Goal: Use online tool/utility: Use online tool/utility

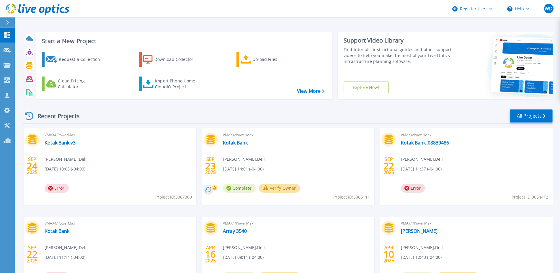
click at [523, 113] on link "All Projects" at bounding box center [531, 115] width 43 height 13
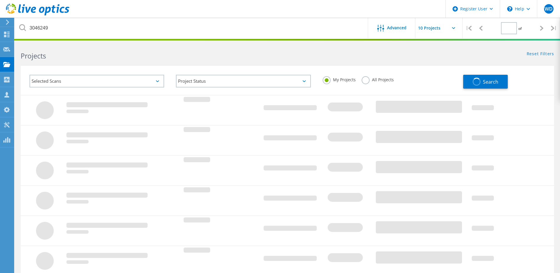
type input "1"
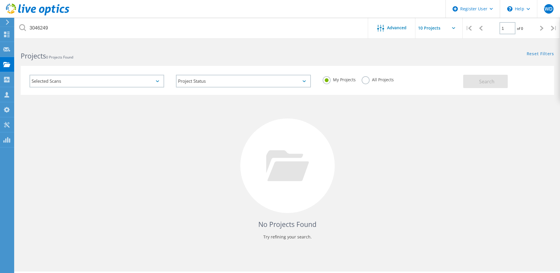
click at [360, 79] on div "My Projects All Projects" at bounding box center [390, 80] width 146 height 22
click at [364, 80] on label "All Projects" at bounding box center [377, 79] width 32 height 6
click at [0, 0] on input "All Projects" at bounding box center [0, 0] width 0 height 0
click at [499, 82] on button "Search" at bounding box center [485, 81] width 45 height 13
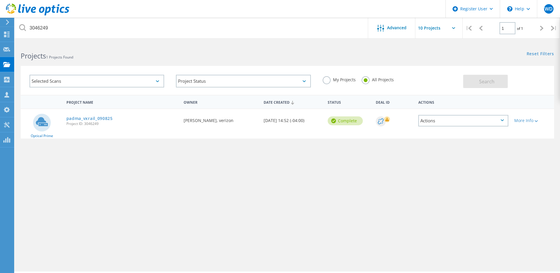
click span "Project ID: 3046249"
click link "padma_vxrail_090825"
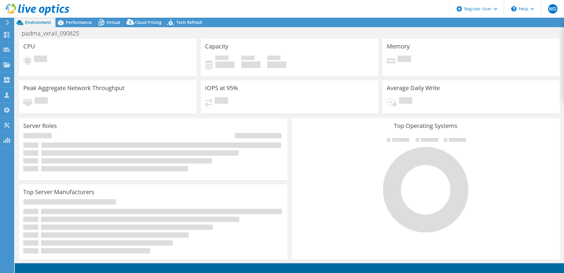
select select "USD"
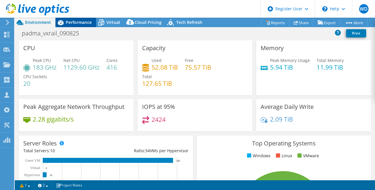
click at [81, 23] on span "Performance" at bounding box center [79, 22] width 26 height 6
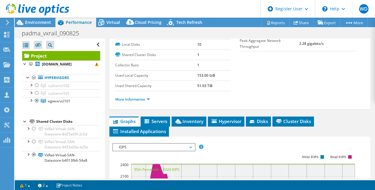
scroll to position [89, 0]
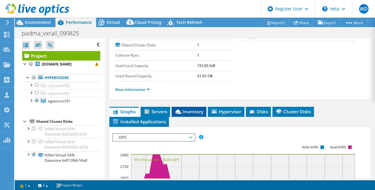
click at [182, 114] on span "Inventory" at bounding box center [189, 112] width 29 height 6
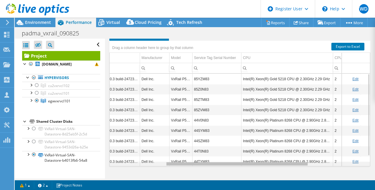
scroll to position [0, 0]
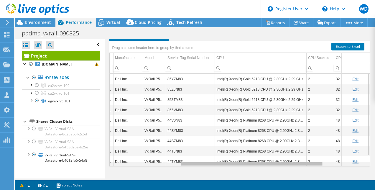
drag, startPoint x: 225, startPoint y: 178, endPoint x: 297, endPoint y: 178, distance: 72.9
click at [297, 178] on body "WD Dell User William Ducker William.Ducker@dell.com Dell My Profile Log Out \n …" at bounding box center [187, 95] width 375 height 190
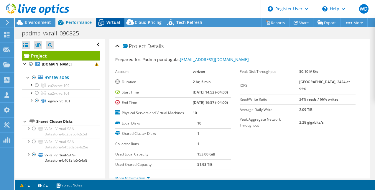
click at [107, 22] on span "Virtual" at bounding box center [114, 22] width 14 height 6
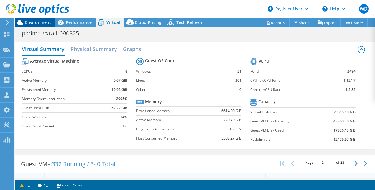
click at [34, 24] on span "Environment" at bounding box center [38, 22] width 26 height 6
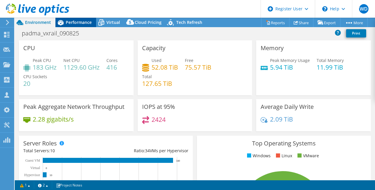
click at [72, 22] on span "Performance" at bounding box center [79, 22] width 26 height 6
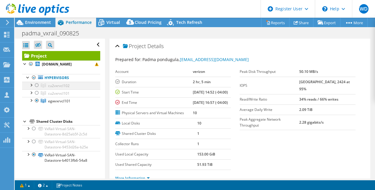
click at [36, 84] on div at bounding box center [37, 85] width 6 height 7
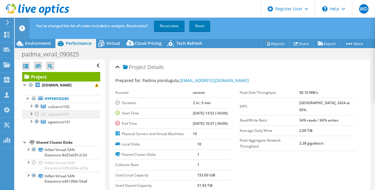
click at [36, 113] on div at bounding box center [37, 113] width 6 height 7
click at [37, 120] on div at bounding box center [37, 121] width 6 height 7
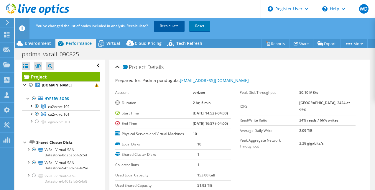
click at [173, 25] on link "Recalculate" at bounding box center [169, 26] width 31 height 11
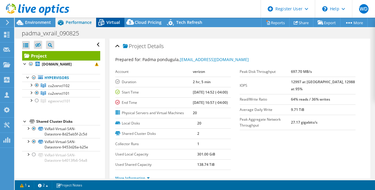
click at [106, 21] on icon at bounding box center [101, 22] width 10 height 10
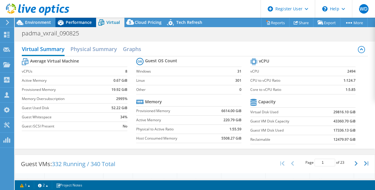
click at [72, 23] on span "Performance" at bounding box center [79, 22] width 26 height 6
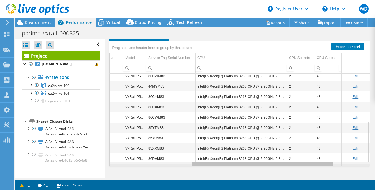
scroll to position [0, 148]
drag, startPoint x: 225, startPoint y: 162, endPoint x: 309, endPoint y: 166, distance: 84.2
click at [309, 166] on body "WD Dell User William Ducker William.Ducker@dell.com Dell My Profile Log Out \n …" at bounding box center [187, 95] width 375 height 190
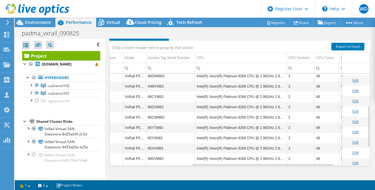
scroll to position [35, 148]
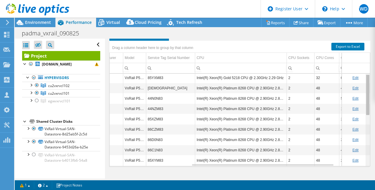
drag, startPoint x: 364, startPoint y: 121, endPoint x: 368, endPoint y: 71, distance: 50.6
click at [368, 71] on body "WD Dell User William Ducker William.Ducker@dell.com Dell My Profile Log Out \n …" at bounding box center [187, 95] width 375 height 190
click at [272, 159] on td "Intel(R) Xeon(R) Platinum 8268 CPU @ 2.90GHz 2.89 GHz" at bounding box center [241, 160] width 92 height 10
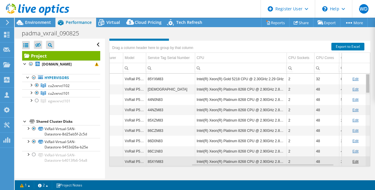
drag, startPoint x: 364, startPoint y: 88, endPoint x: 365, endPoint y: 82, distance: 6.2
click at [365, 82] on body "WD Dell User William Ducker William.Ducker@dell.com Dell My Profile Log Out \n …" at bounding box center [187, 95] width 375 height 190
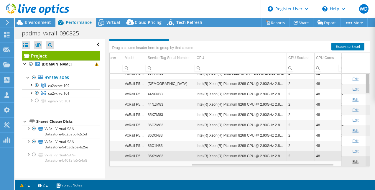
drag, startPoint x: 365, startPoint y: 84, endPoint x: 365, endPoint y: 89, distance: 4.1
click at [365, 89] on body "WD Dell User William Ducker William.Ducker@dell.com Dell My Profile Log Out \n …" at bounding box center [187, 95] width 375 height 190
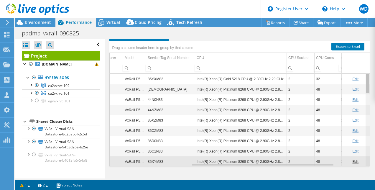
drag, startPoint x: 362, startPoint y: 85, endPoint x: 365, endPoint y: 71, distance: 14.1
click at [365, 71] on body "WD Dell User William Ducker William.Ducker@dell.com Dell My Profile Log Out \n …" at bounding box center [187, 95] width 375 height 190
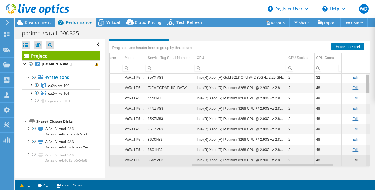
scroll to position [0, 148]
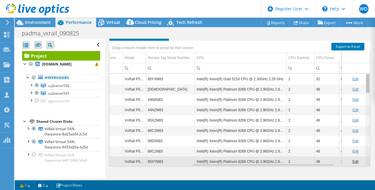
drag, startPoint x: 365, startPoint y: 88, endPoint x: 366, endPoint y: 65, distance: 23.1
click at [366, 65] on body "WD Dell User William Ducker William.Ducker@dell.com Dell My Profile Log Out \n …" at bounding box center [187, 95] width 375 height 190
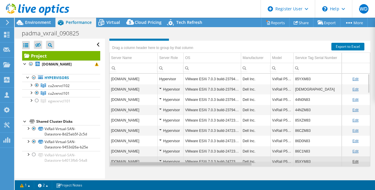
scroll to position [0, 19]
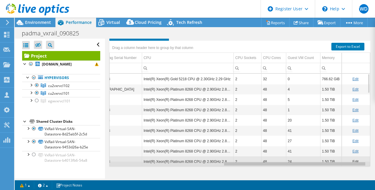
drag, startPoint x: 233, startPoint y: 163, endPoint x: 264, endPoint y: 163, distance: 31.3
click at [264, 163] on body "WD Dell User William Ducker William.Ducker@dell.com Dell My Profile Log Out \n …" at bounding box center [187, 95] width 375 height 190
click at [187, 78] on td "Intel(R) Xeon(R) Gold 5218 CPU @ 2.30GHz 2.29 GHz" at bounding box center [188, 79] width 92 height 10
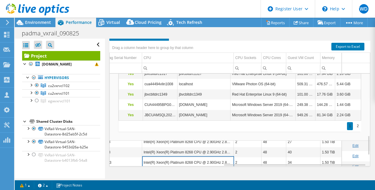
click at [243, 28] on div "padma_vxrail_090825 Print" at bounding box center [195, 33] width 361 height 11
click at [238, 41] on div "Drag a column header here to group by that column" at bounding box center [239, 45] width 261 height 8
click at [182, 130] on td "Guest VMs cu2vxr101aa.ibx.jetblue.com Is Running GVN GVHN GVOS GVDCF GVDUF Used…" at bounding box center [240, 13] width 261 height 256
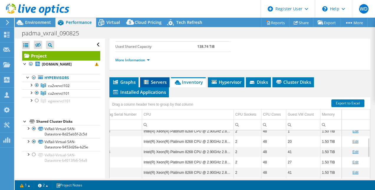
click at [156, 85] on span "Servers" at bounding box center [155, 82] width 24 height 6
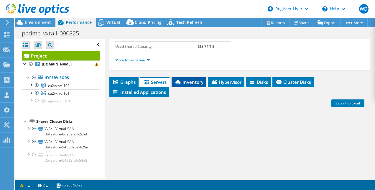
click at [184, 85] on span "Inventory" at bounding box center [189, 82] width 29 height 6
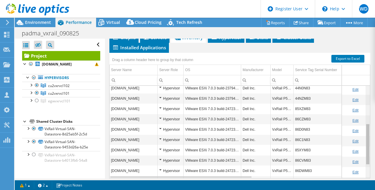
scroll to position [0, 0]
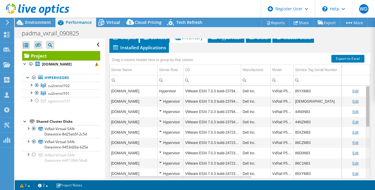
drag, startPoint x: 364, startPoint y: 143, endPoint x: 377, endPoint y: 71, distance: 73.3
click at [375, 71] on html "WD Dell User William Ducker William.Ducker@dell.com Dell My Profile Log Out \n …" at bounding box center [187, 95] width 375 height 190
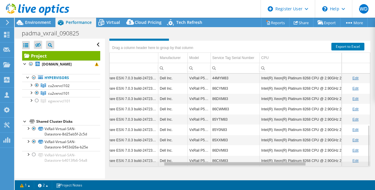
scroll to position [114, 122]
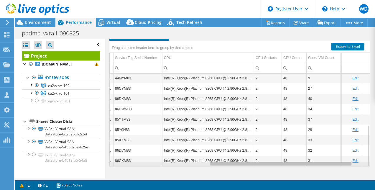
drag, startPoint x: 234, startPoint y: 164, endPoint x: 336, endPoint y: 176, distance: 102.9
click at [336, 176] on body "WD Dell User William Ducker William.Ducker@dell.com Dell My Profile Log Out \n …" at bounding box center [187, 95] width 375 height 190
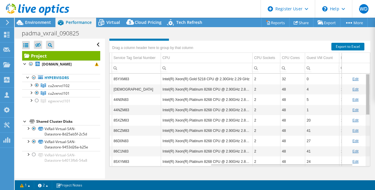
drag, startPoint x: 364, startPoint y: 135, endPoint x: 376, endPoint y: 73, distance: 63.0
click at [375, 73] on html "WD Dell User William Ducker William.Ducker@dell.com Dell My Profile Log Out \n …" at bounding box center [187, 95] width 375 height 190
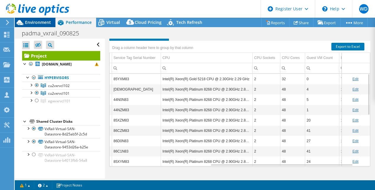
click at [37, 21] on span "Environment" at bounding box center [38, 22] width 26 height 6
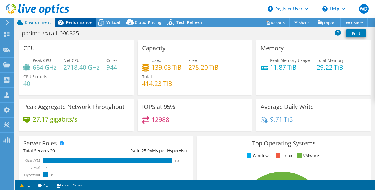
click at [88, 19] on div "Performance" at bounding box center [75, 22] width 41 height 9
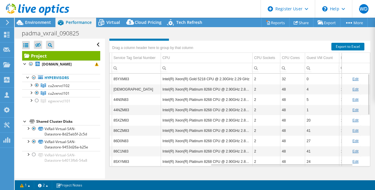
click at [225, 78] on td "Intel(R) Xeon(R) Gold 5218 CPU @ 2.30GHz 2.29 GHz" at bounding box center [207, 79] width 92 height 10
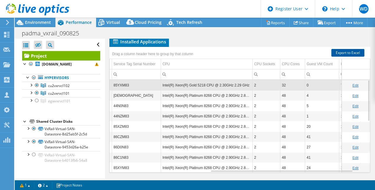
click at [352, 57] on link "Export to Excel" at bounding box center [348, 53] width 33 height 8
click at [297, 163] on td "48" at bounding box center [293, 157] width 25 height 10
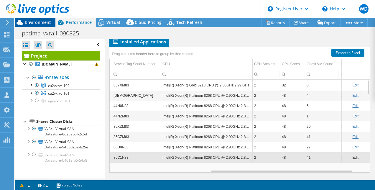
click at [42, 20] on span "Environment" at bounding box center [38, 22] width 26 height 6
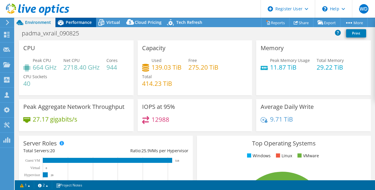
click at [73, 23] on span "Performance" at bounding box center [79, 22] width 26 height 6
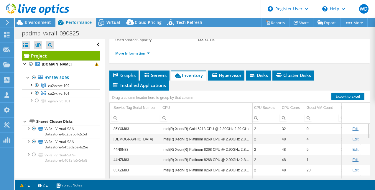
scroll to position [133, 0]
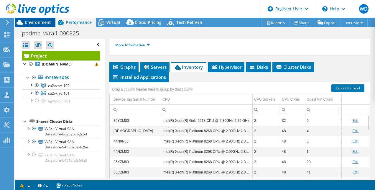
click at [32, 27] on div "Environment" at bounding box center [35, 22] width 41 height 9
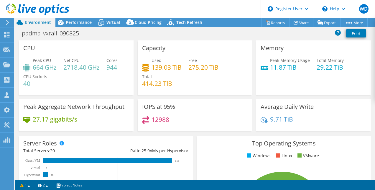
click at [76, 23] on span "Performance" at bounding box center [79, 22] width 26 height 6
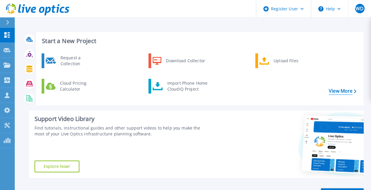
click at [335, 88] on link "View More" at bounding box center [342, 91] width 27 height 6
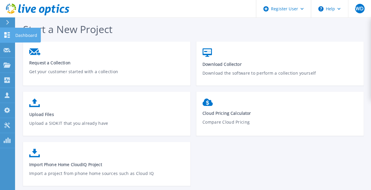
click at [4, 38] on link "Dashboard Dashboard" at bounding box center [7, 35] width 15 height 15
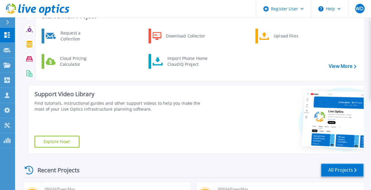
scroll to position [34, 0]
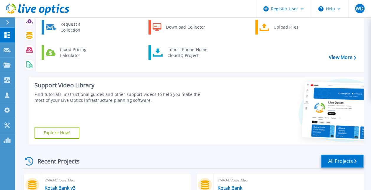
click at [340, 163] on link "All Projects" at bounding box center [342, 161] width 43 height 13
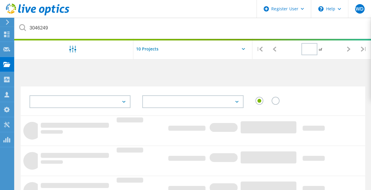
type input "1"
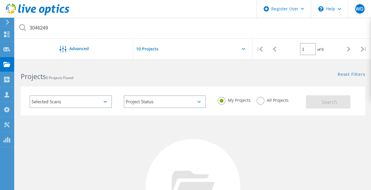
click at [260, 99] on label "All Projects" at bounding box center [272, 100] width 32 height 6
click at [0, 0] on input "All Projects" at bounding box center [0, 0] width 0 height 0
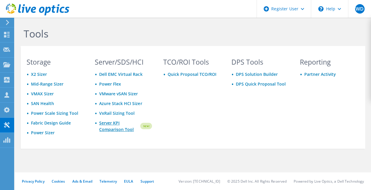
click at [111, 122] on link "Server KPI Comparison Tool" at bounding box center [119, 126] width 40 height 13
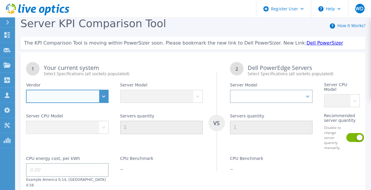
click at [103, 98] on select "Dell HPE Lenovo Supermicro" at bounding box center [67, 96] width 83 height 13
select select "Dell"
click at [26, 90] on select "Dell HPE Lenovo Supermicro" at bounding box center [67, 96] width 83 height 13
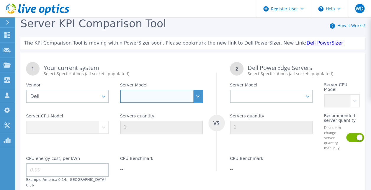
click at [125, 95] on select "PowerEdge C6520 PowerEdge C6525 PowerEdge HS5610 PowerEdge HS5620 PowerEdge R24…" at bounding box center [161, 96] width 83 height 13
click at [120, 90] on select "PowerEdge C6520 PowerEdge C6525 PowerEdge HS5610 PowerEdge HS5620 PowerEdge R24…" at bounding box center [161, 96] width 83 height 13
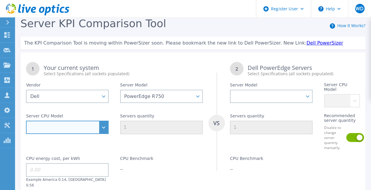
click at [60, 125] on select "Intel Xeon Silver 4309Y 2.8GHz Intel Xeon Silver 4310 2.1GHz Intel Xeon Silver …" at bounding box center [67, 127] width 83 height 13
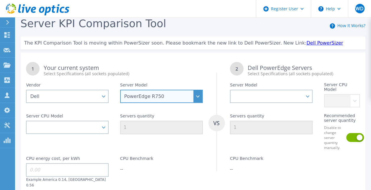
click at [199, 99] on select "PowerEdge C6520 PowerEdge C6525 PowerEdge HS5610 PowerEdge HS5620 PowerEdge R24…" at bounding box center [161, 96] width 83 height 13
click at [120, 90] on select "PowerEdge C6520 PowerEdge C6525 PowerEdge HS5610 PowerEdge HS5620 PowerEdge R24…" at bounding box center [161, 96] width 83 height 13
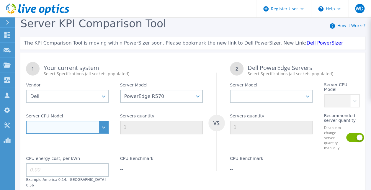
click at [104, 126] on select "Intel Xeon 6505P 2.2GHz Intel Xeon 6507P 3.5GHz Intel Xeon 6511P 2.3GHz Intel X…" at bounding box center [67, 127] width 83 height 13
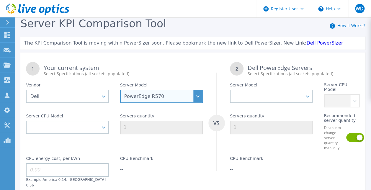
click at [198, 99] on select "PowerEdge C6520 PowerEdge C6525 PowerEdge HS5610 PowerEdge HS5620 PowerEdge R24…" at bounding box center [161, 96] width 83 height 13
click at [120, 90] on select "PowerEdge C6520 PowerEdge C6525 PowerEdge HS5610 PowerEdge HS5620 PowerEdge R24…" at bounding box center [161, 96] width 83 height 13
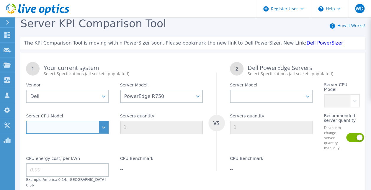
click at [106, 128] on select "Intel Xeon Silver 4309Y 2.8GHz Intel Xeon Silver 4310 2.1GHz Intel Xeon Silver …" at bounding box center [67, 127] width 83 height 13
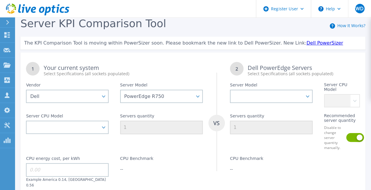
drag, startPoint x: 176, startPoint y: 62, endPoint x: 177, endPoint y: 65, distance: 3.5
click at [177, 65] on div "1 Your current system Select Specifications (all sockets populated)" at bounding box center [114, 66] width 188 height 20
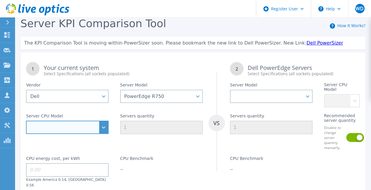
click at [103, 130] on select "Intel Xeon Silver 4309Y 2.8GHz Intel Xeon Silver 4310 2.1GHz Intel Xeon Silver …" at bounding box center [67, 127] width 83 height 13
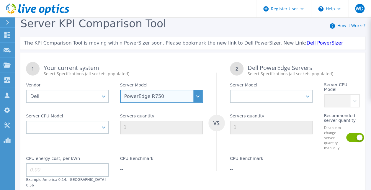
click at [196, 97] on select "PowerEdge C6520 PowerEdge C6525 PowerEdge HS5610 PowerEdge HS5620 PowerEdge R24…" at bounding box center [161, 96] width 83 height 13
select select "PowerEdge R570"
click at [120, 90] on select "PowerEdge C6520 PowerEdge C6525 PowerEdge HS5610 PowerEdge HS5620 PowerEdge R24…" at bounding box center [161, 96] width 83 height 13
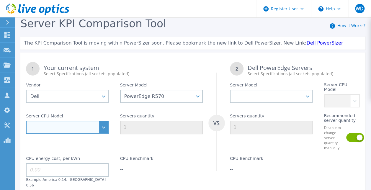
click at [105, 127] on select "Intel Xeon 6505P 2.2GHz Intel Xeon 6507P 3.5GHz Intel Xeon 6511P 2.3GHz Intel X…" at bounding box center [67, 127] width 83 height 13
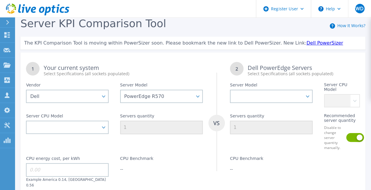
click at [168, 79] on div "Server Model PowerEdge C6520 PowerEdge C6525 PowerEdge HS5610 PowerEdge HS5620 …" at bounding box center [161, 92] width 94 height 31
click at [318, 185] on div "1 Your current system Select Specifications (all sockets populated) VS 2 Dell P…" at bounding box center [192, 134] width 345 height 156
